Goal: Communication & Community: Answer question/provide support

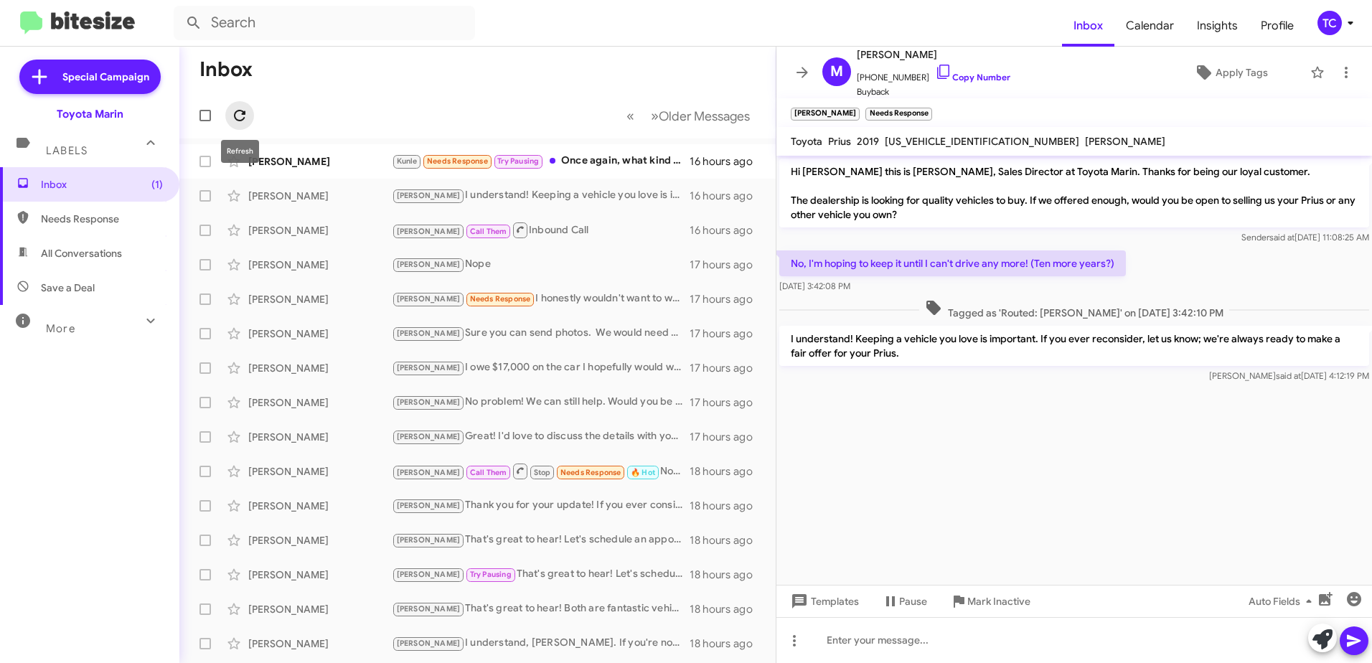
click at [238, 113] on icon at bounding box center [239, 115] width 17 height 17
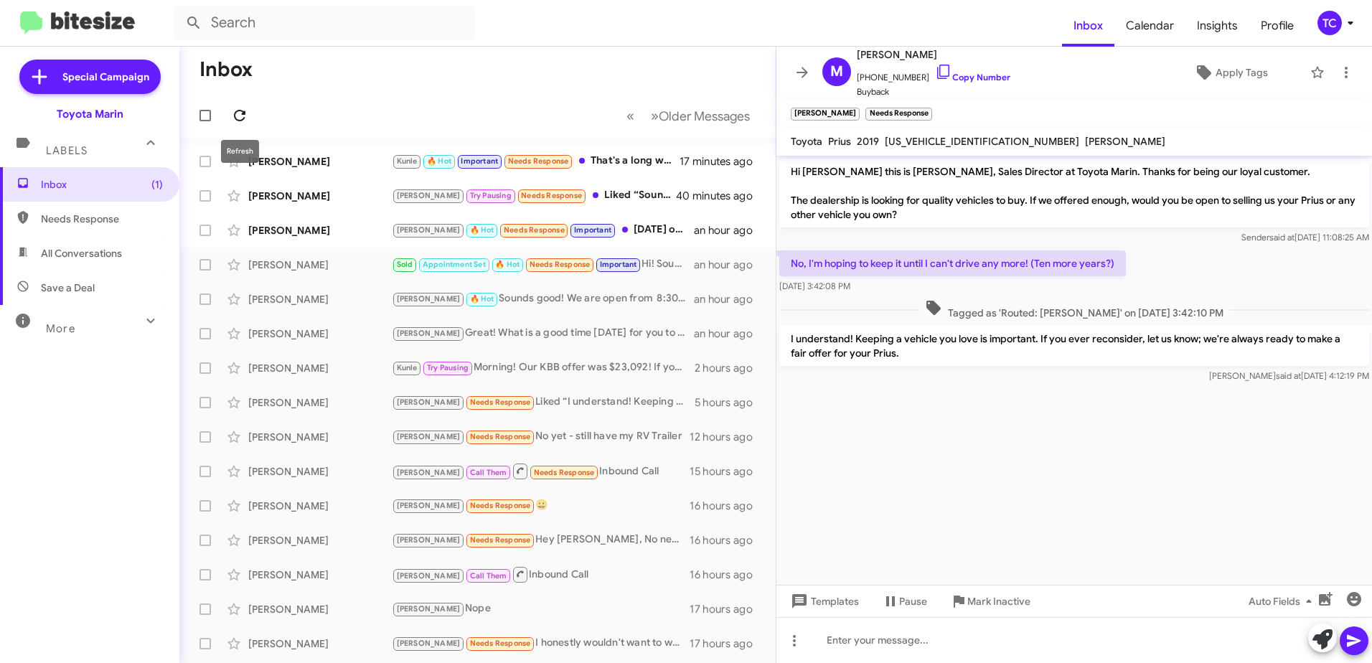
click at [243, 106] on button at bounding box center [239, 115] width 29 height 29
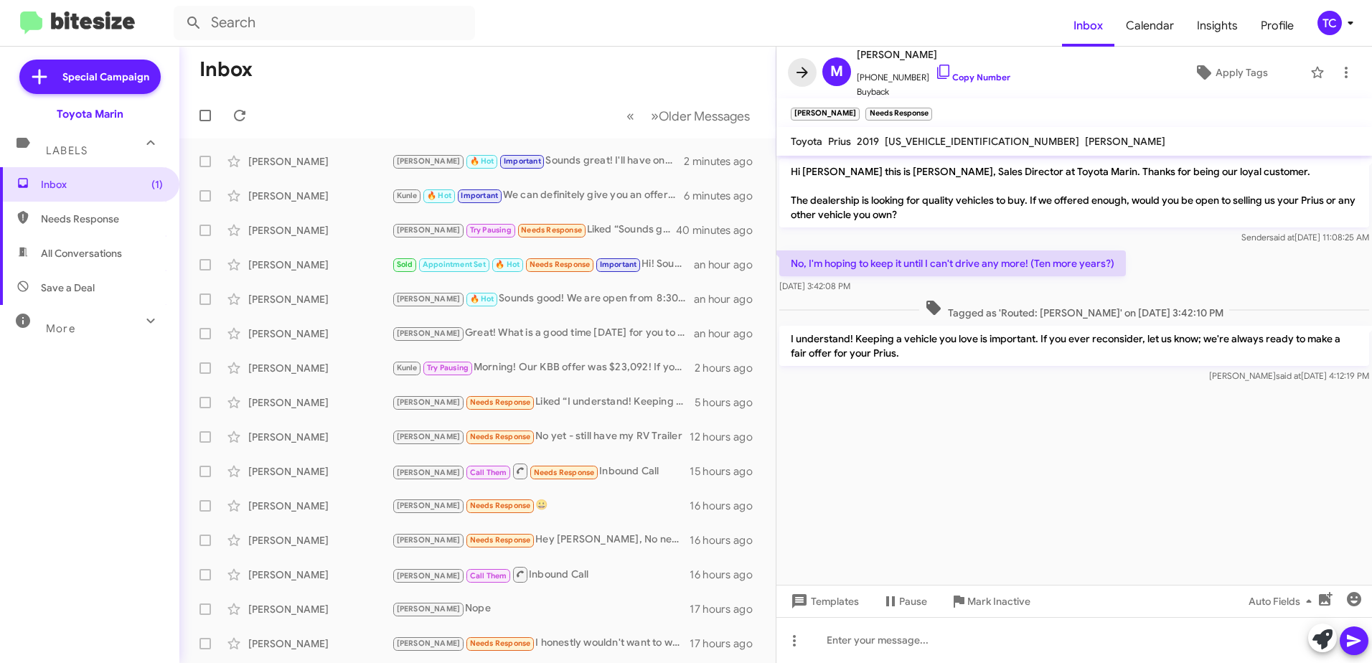
click at [805, 70] on icon at bounding box center [802, 72] width 11 height 11
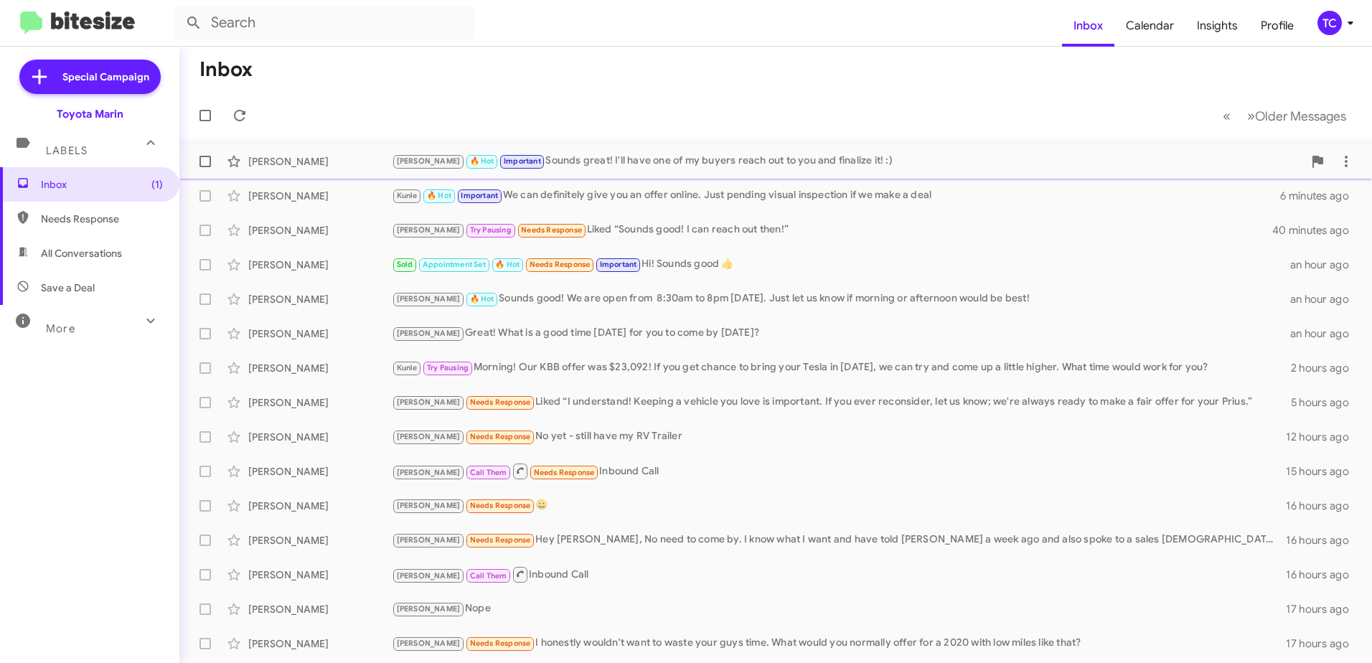
click at [700, 159] on div "[PERSON_NAME] 🔥 Hot Important Sounds great! I'll have one of my buyers reach ou…" at bounding box center [847, 161] width 911 height 17
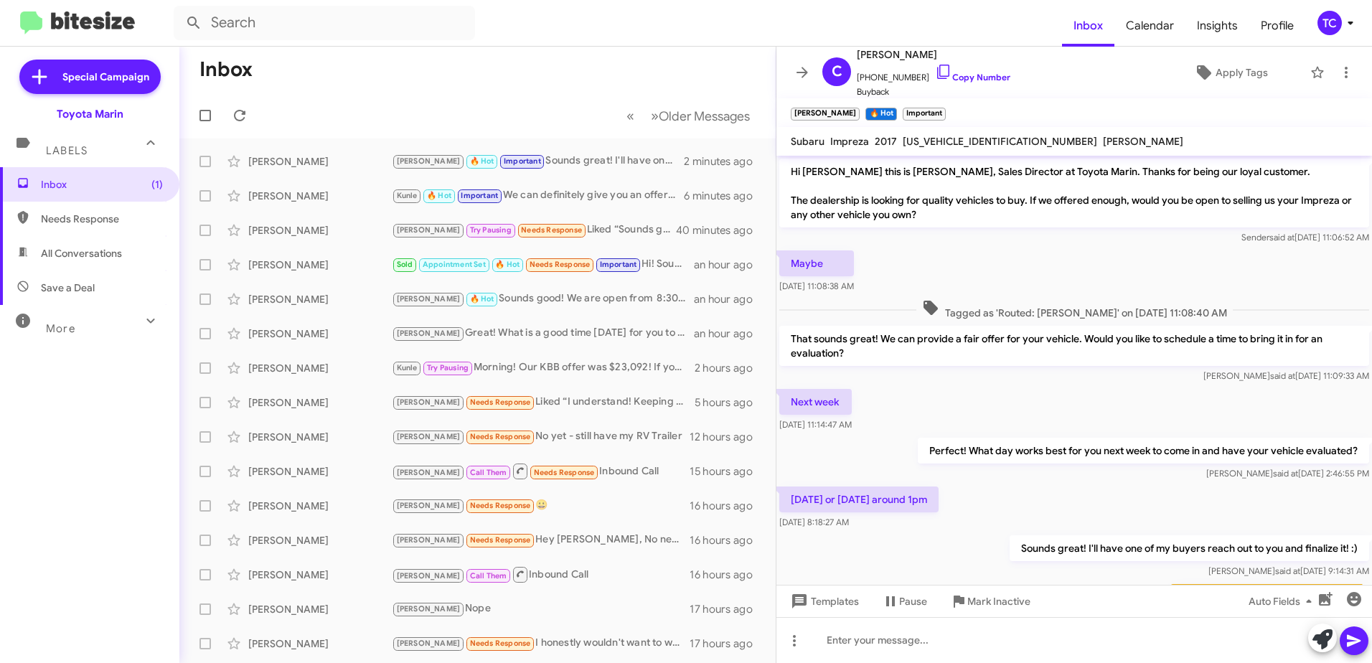
scroll to position [89, 0]
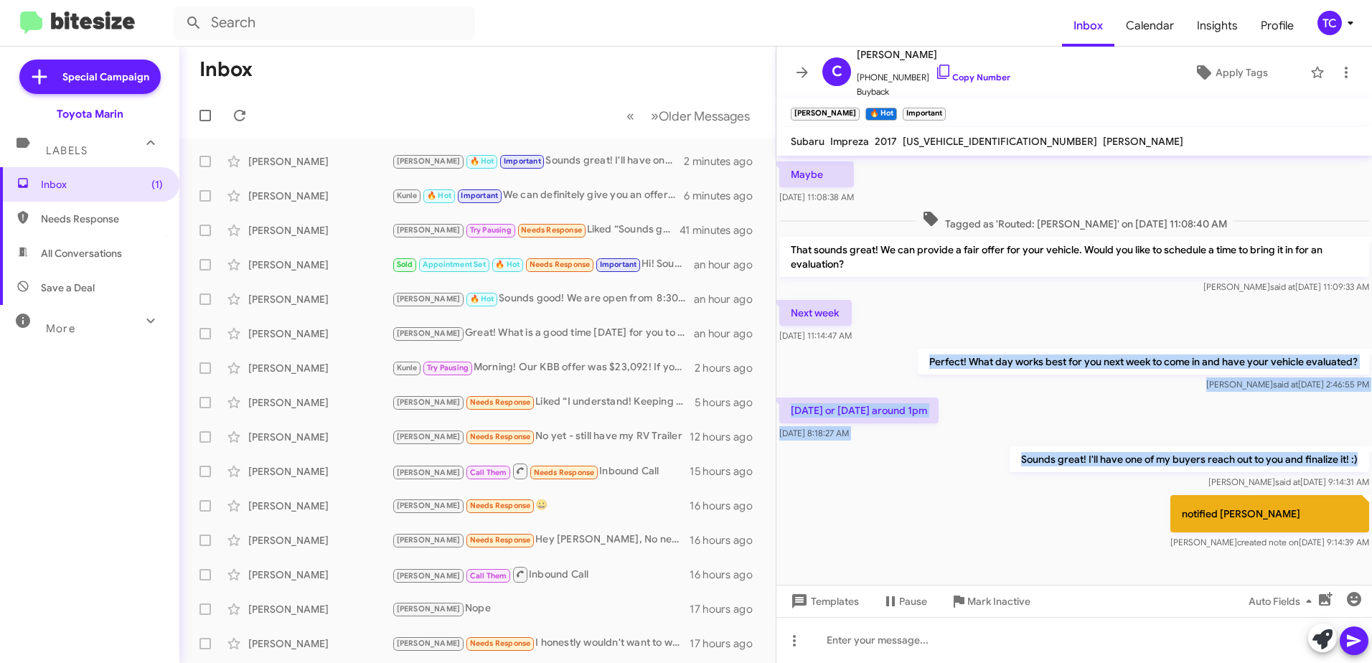
drag, startPoint x: 1358, startPoint y: 459, endPoint x: 817, endPoint y: 366, distance: 549.7
click at [817, 366] on div "Hi [PERSON_NAME] this is [PERSON_NAME], Sales Director at Toyota Marin. Thanks …" at bounding box center [1074, 310] width 596 height 486
copy div "Perfect! What day works best for you next week to come in and have your vehicle…"
click at [1305, 433] on div "[DATE] or [DATE] around 1pm [DATE] 8:18:27 AM" at bounding box center [1074, 419] width 596 height 49
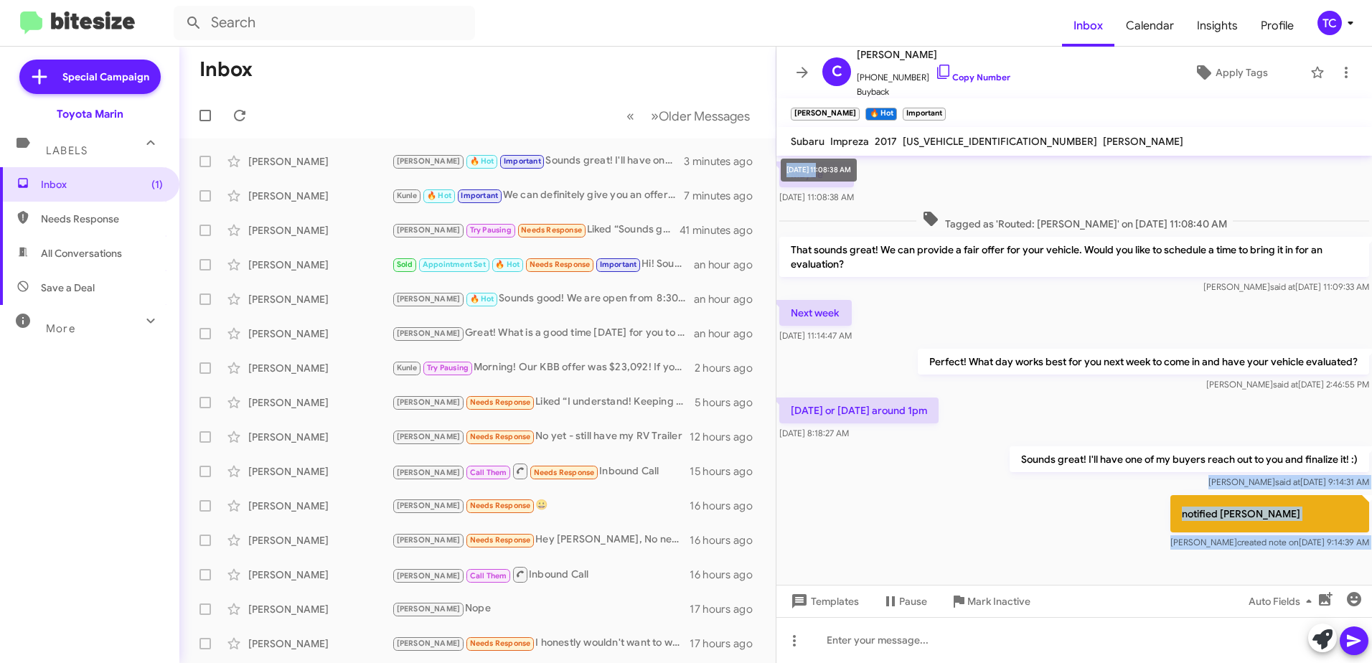
scroll to position [0, 0]
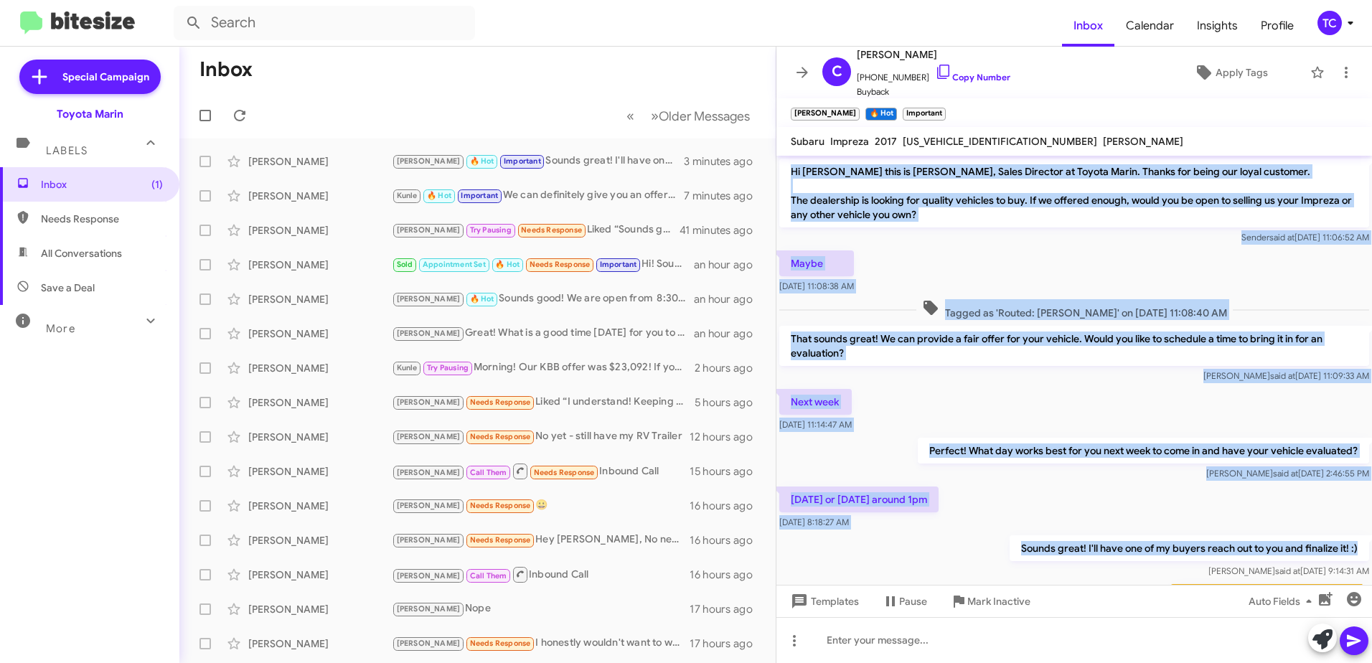
drag, startPoint x: 1356, startPoint y: 461, endPoint x: 789, endPoint y: 175, distance: 634.8
click at [789, 175] on div "Hi [PERSON_NAME] this is [PERSON_NAME], Sales Director at Toyota Marin. Thanks …" at bounding box center [1074, 399] width 596 height 486
drag, startPoint x: 789, startPoint y: 175, endPoint x: 916, endPoint y: 169, distance: 127.2
copy div "Hi [PERSON_NAME] this is [PERSON_NAME], Sales Director at Toyota Marin. Thanks …"
click at [898, 413] on div "Next week [DATE] 11:14:47 AM" at bounding box center [1074, 410] width 596 height 49
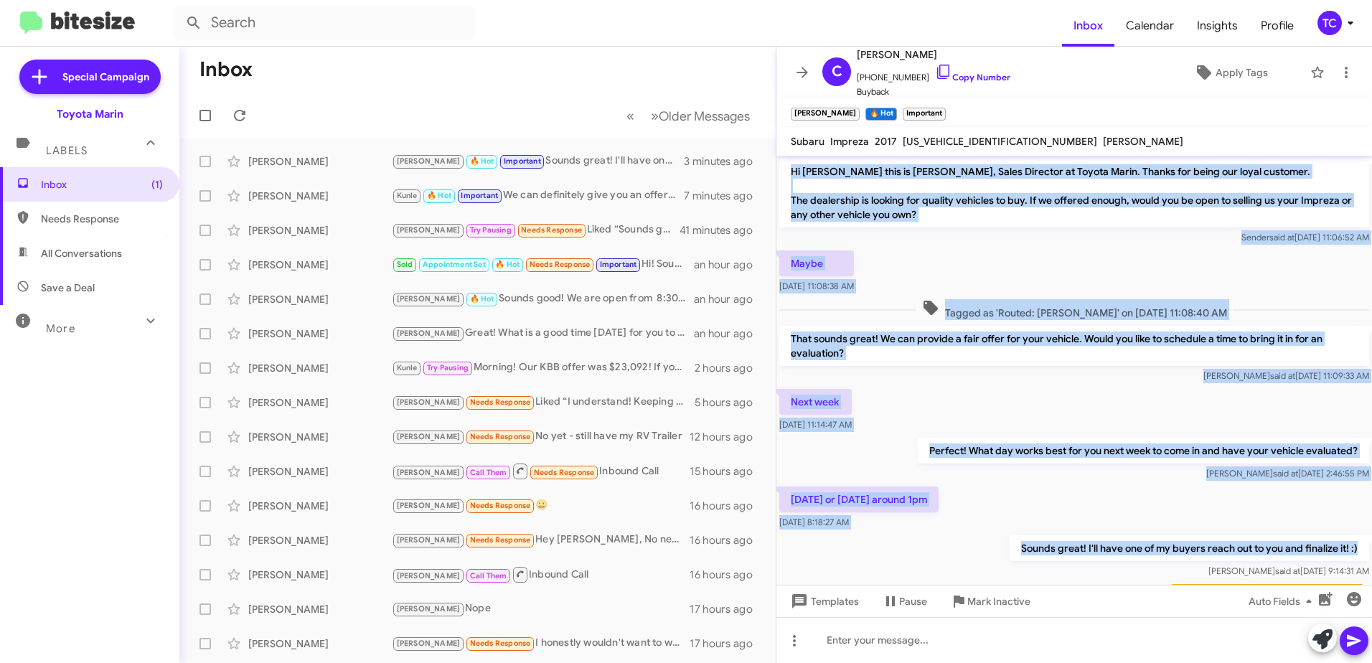
click at [918, 518] on div "[DATE] 8:18:27 AM" at bounding box center [858, 522] width 159 height 14
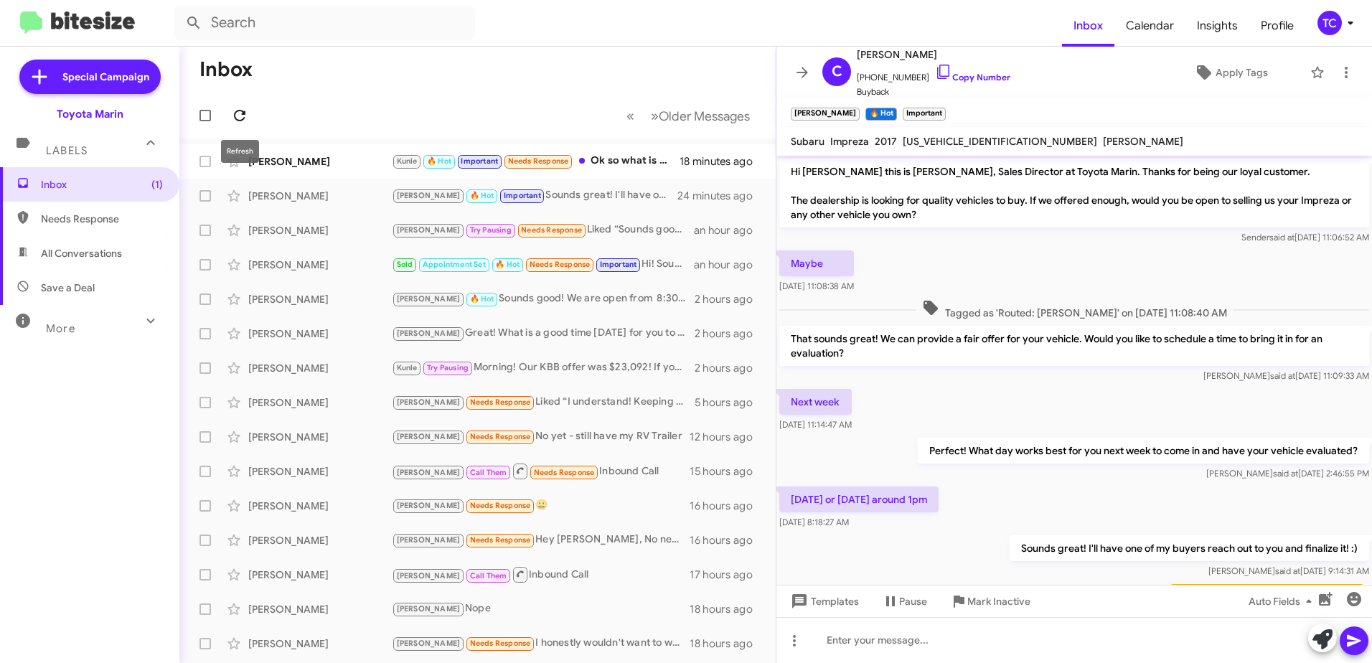
click at [236, 112] on icon at bounding box center [239, 115] width 11 height 11
click at [799, 75] on icon at bounding box center [802, 72] width 17 height 17
